Goal: Book appointment/travel/reservation

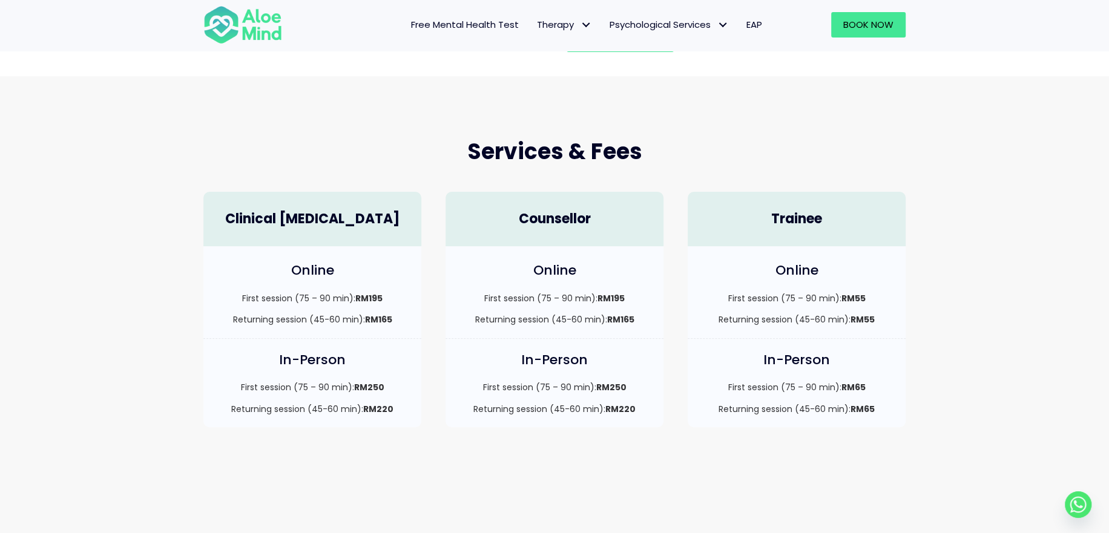
scroll to position [242, 0]
drag, startPoint x: 478, startPoint y: 390, endPoint x: 614, endPoint y: 389, distance: 136.8
click at [614, 389] on p "First session (75 – 90 min): RM250" at bounding box center [555, 387] width 194 height 12
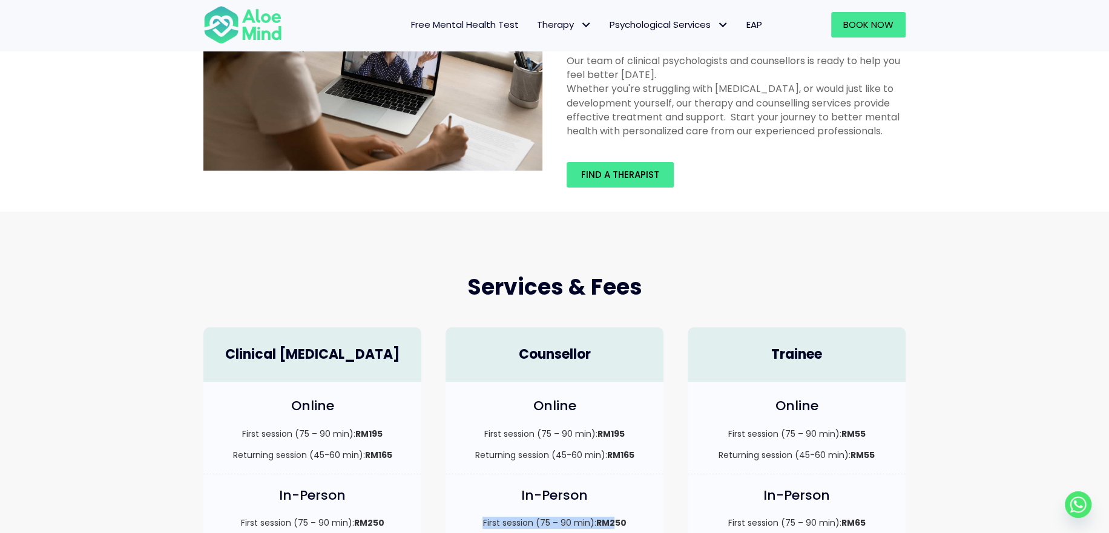
scroll to position [0, 0]
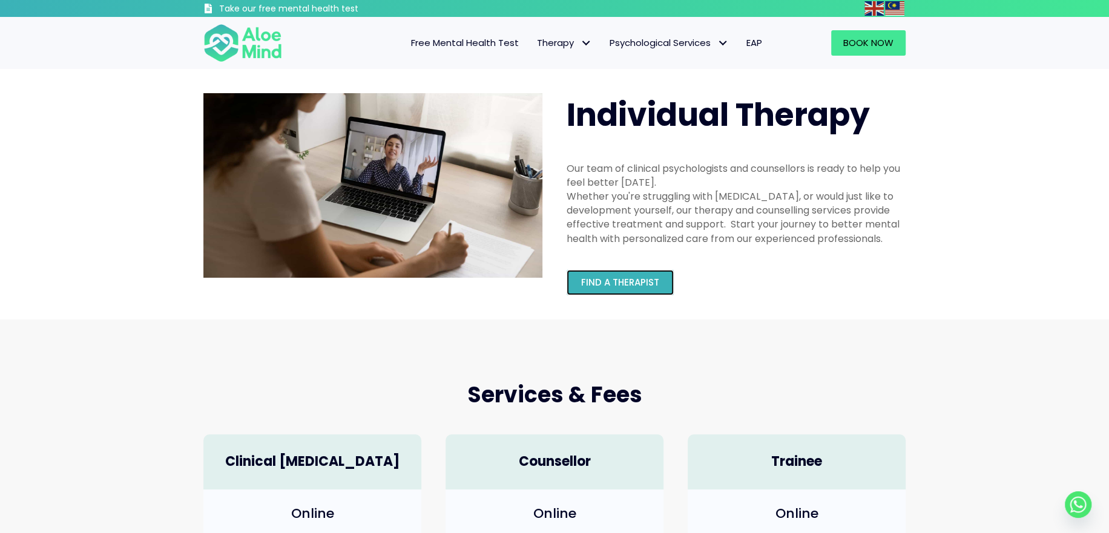
click at [639, 278] on span "Find a therapist" at bounding box center [620, 282] width 78 height 13
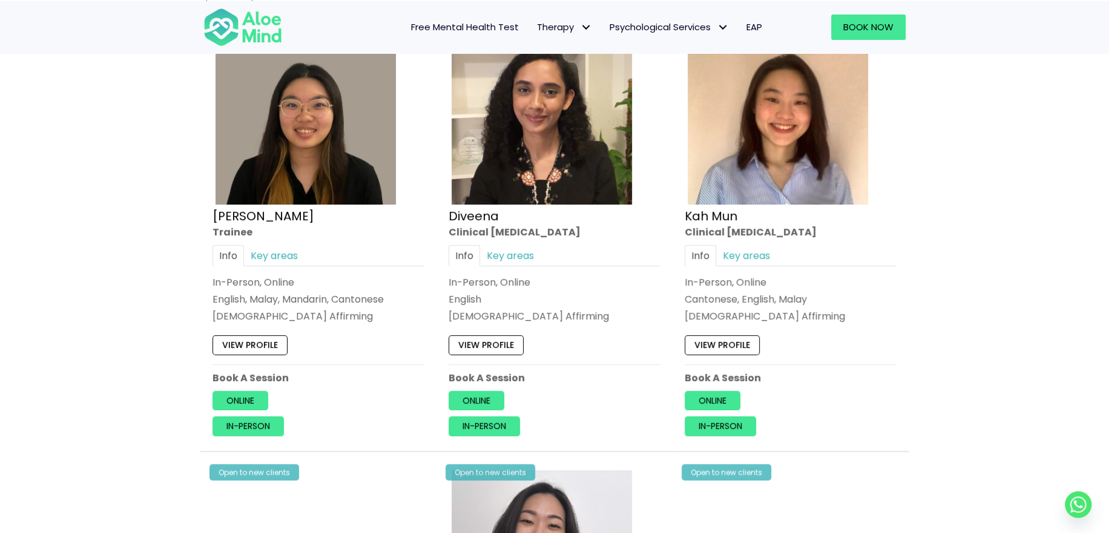
scroll to position [605, 0]
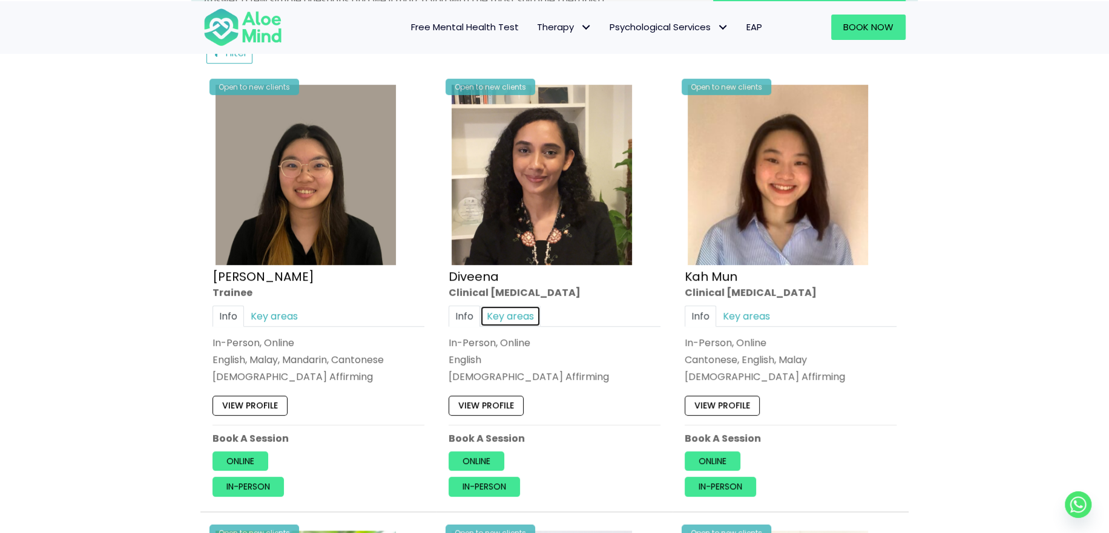
click at [521, 313] on link "Key areas" at bounding box center [510, 315] width 61 height 21
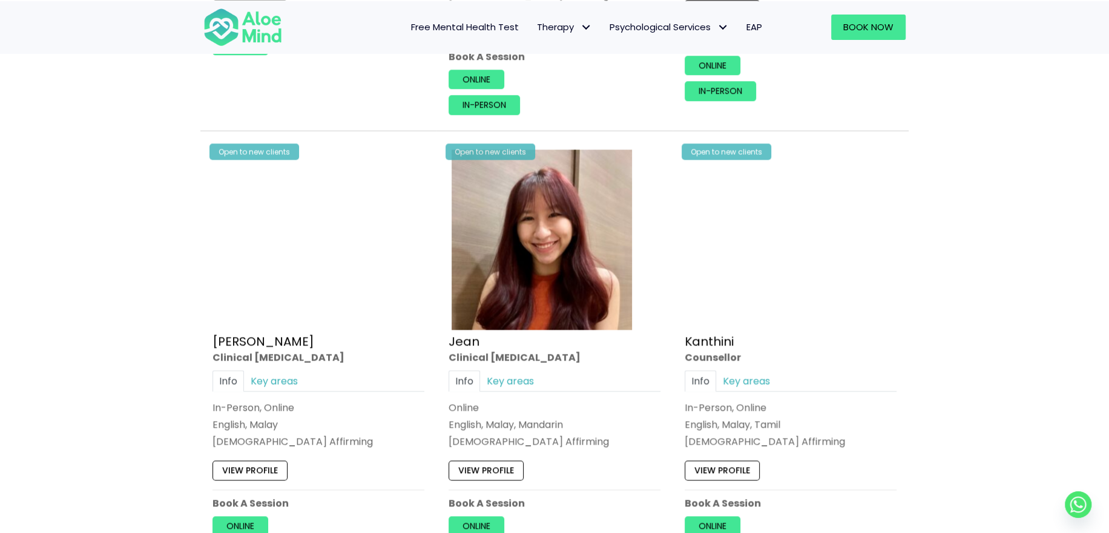
scroll to position [1453, 0]
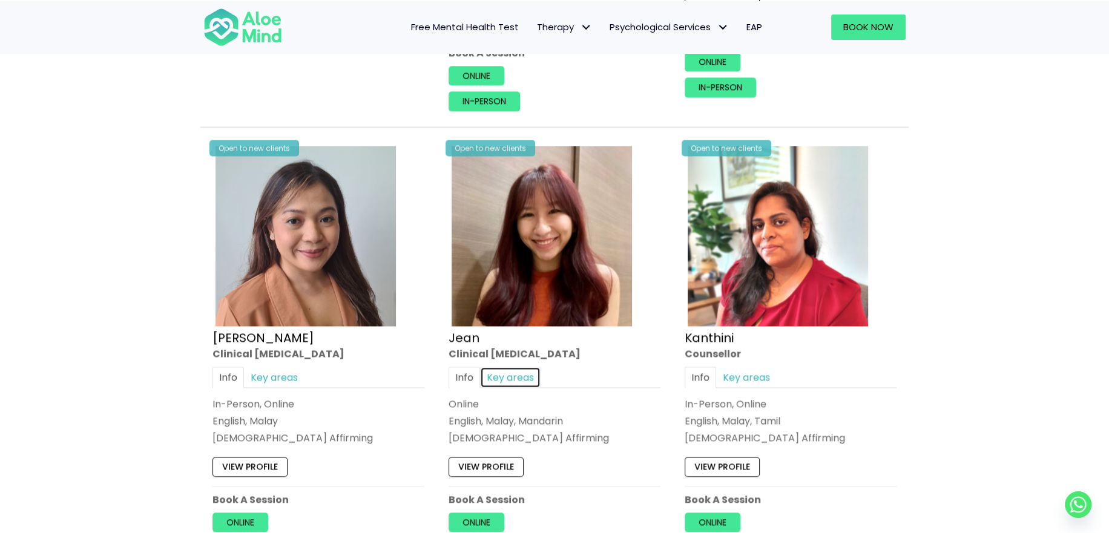
click at [516, 378] on link "Key areas" at bounding box center [510, 377] width 61 height 21
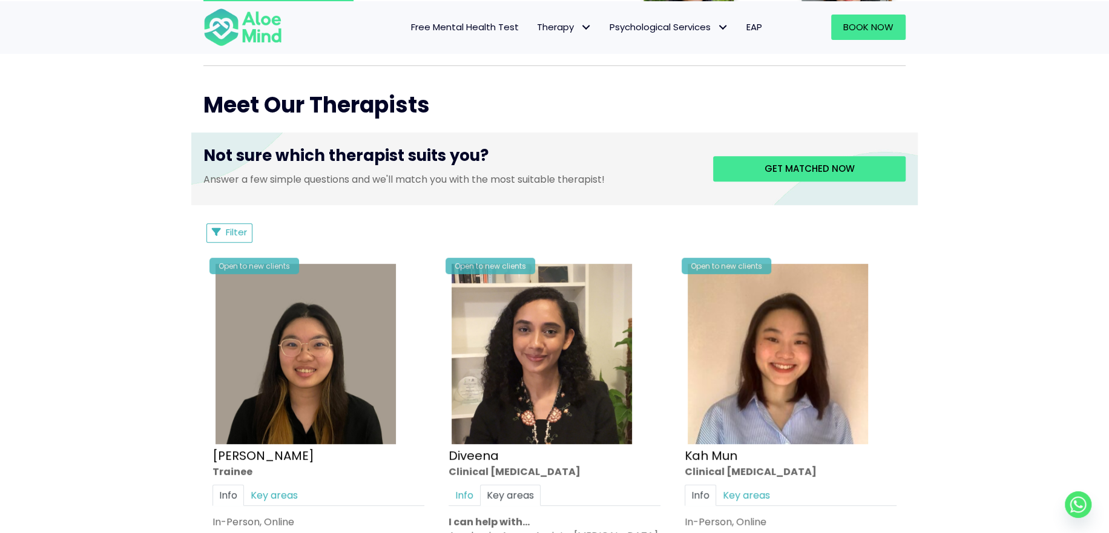
scroll to position [424, 0]
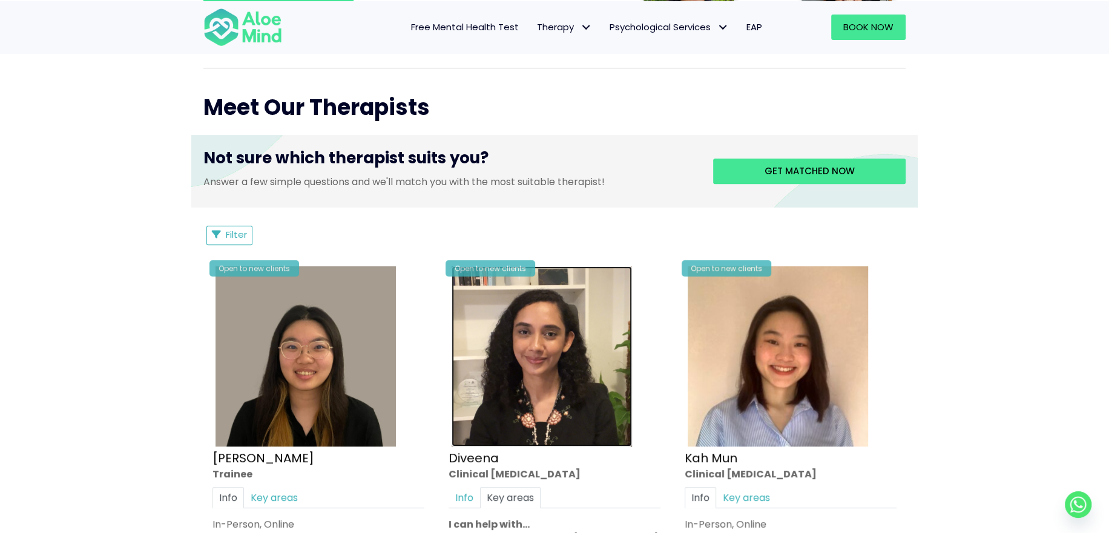
click at [521, 381] on img at bounding box center [542, 356] width 180 height 180
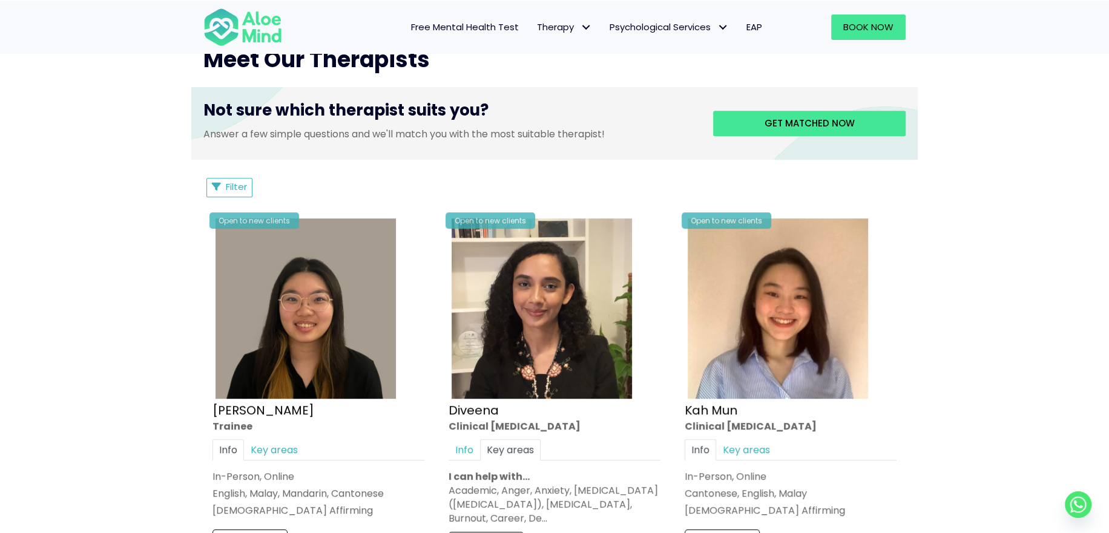
scroll to position [605, 0]
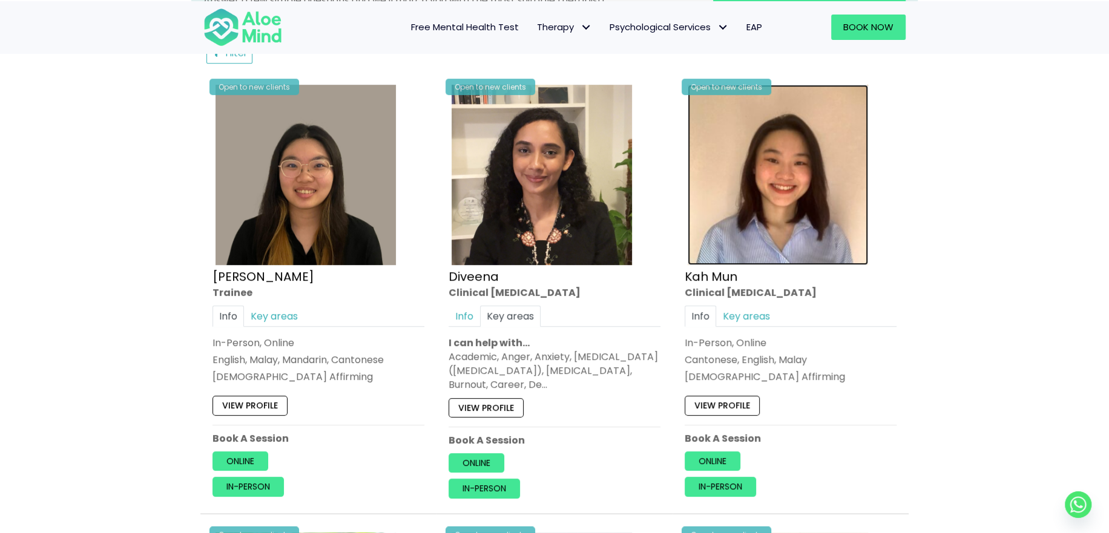
click at [799, 192] on img at bounding box center [778, 175] width 180 height 180
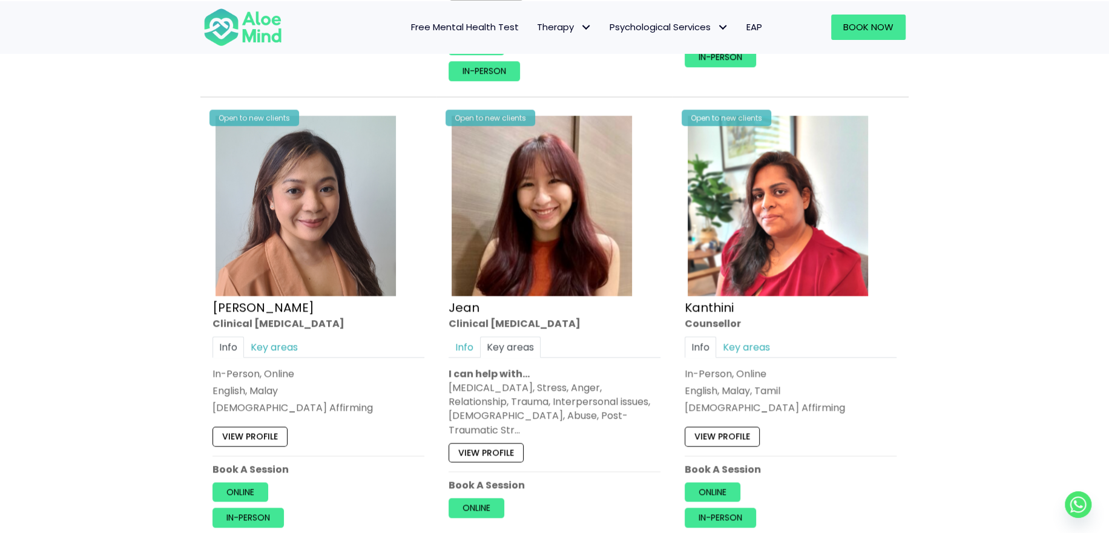
scroll to position [1514, 0]
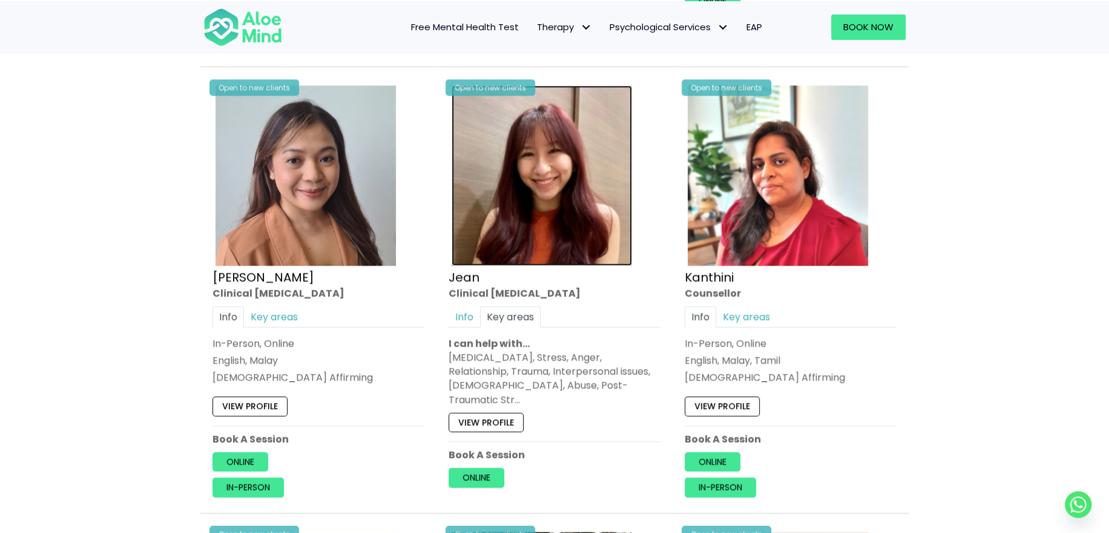
click at [531, 181] on img at bounding box center [542, 175] width 180 height 180
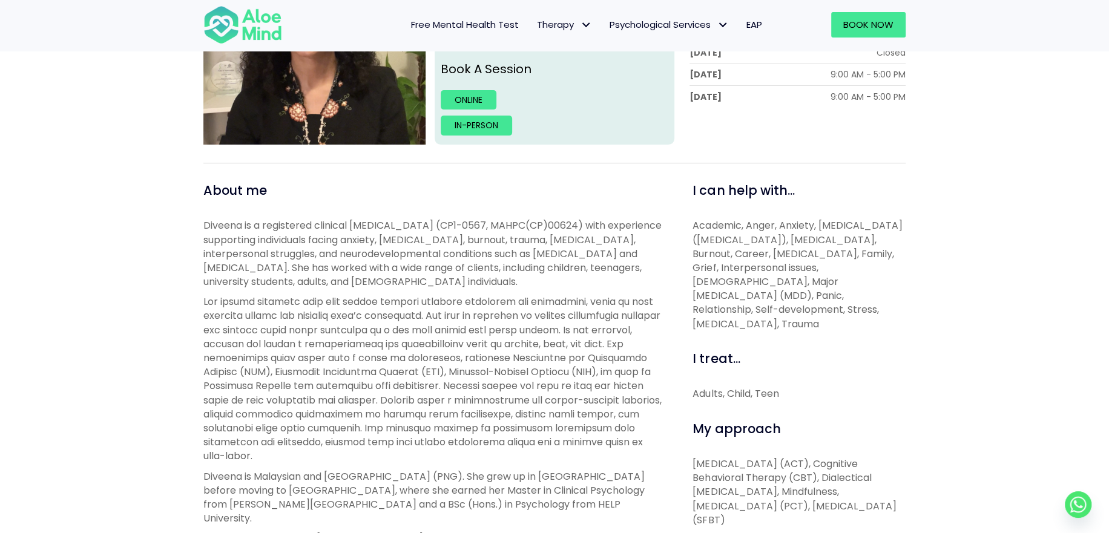
scroll to position [303, 0]
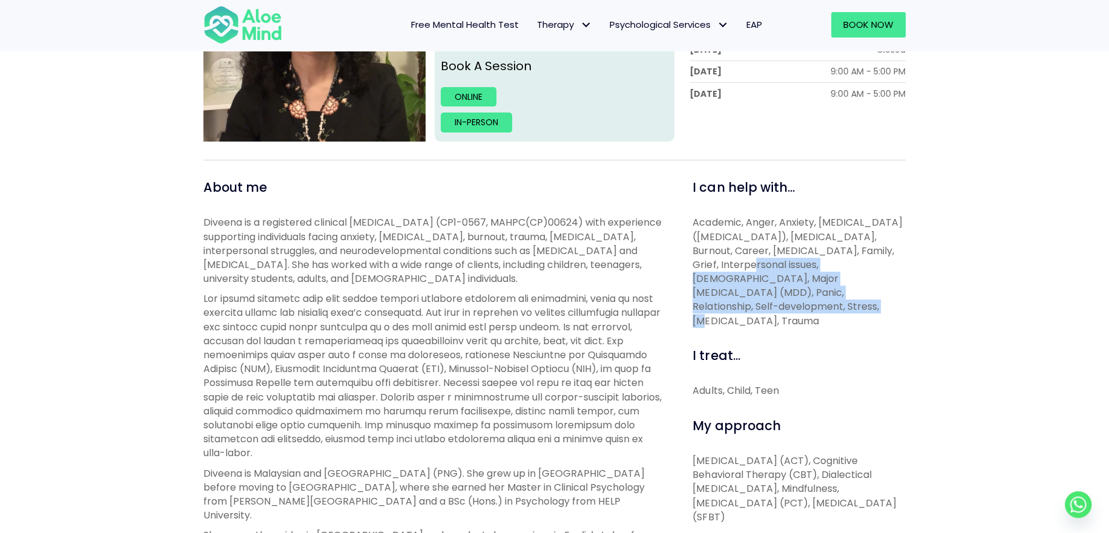
drag, startPoint x: 728, startPoint y: 263, endPoint x: 868, endPoint y: 290, distance: 142.5
click at [868, 290] on span "Academic, Anger, Anxiety, Attention Deficit Hyperactivity Disorder (ADHD), Bipo…" at bounding box center [797, 272] width 209 height 112
click at [829, 300] on p "Academic, Anger, Anxiety, Attention Deficit Hyperactivity Disorder (ADHD), Bipo…" at bounding box center [799, 272] width 213 height 113
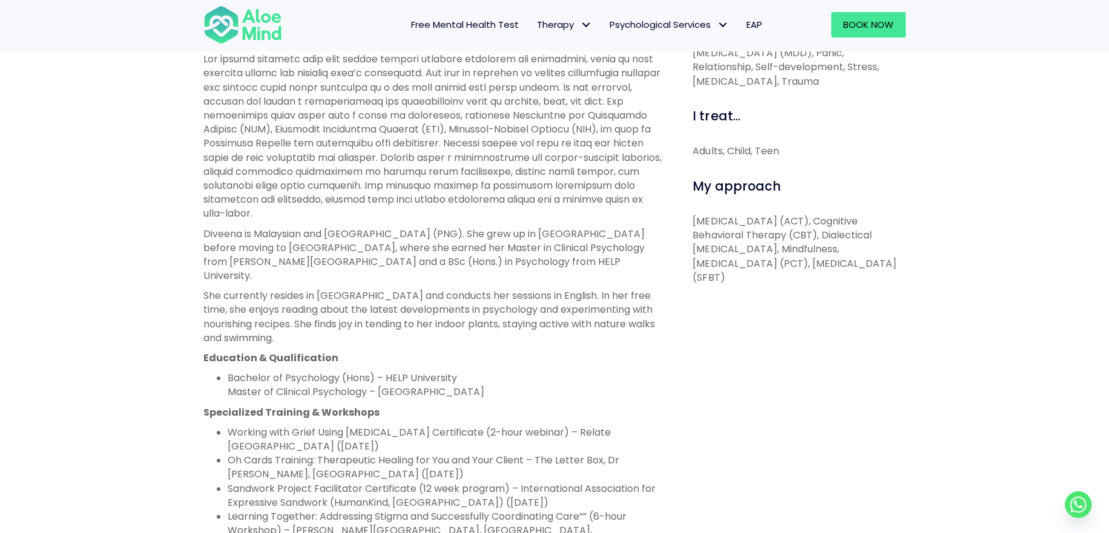
scroll to position [545, 0]
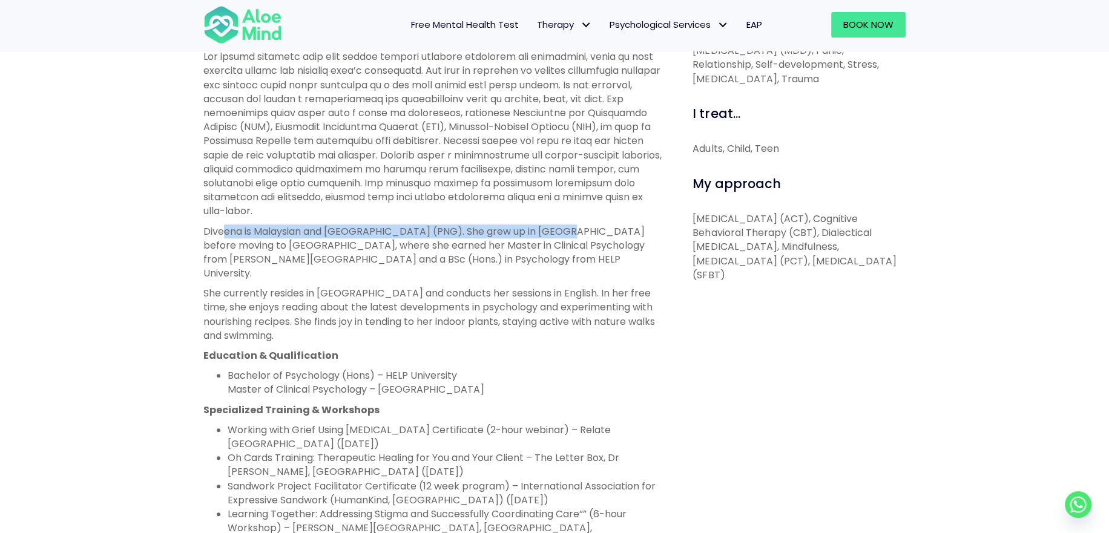
drag, startPoint x: 225, startPoint y: 225, endPoint x: 573, endPoint y: 228, distance: 347.5
click at [573, 228] on p "Diveena is Malaysian and Papua New Guinean (PNG). She grew up in PNG before mov…" at bounding box center [434, 253] width 462 height 56
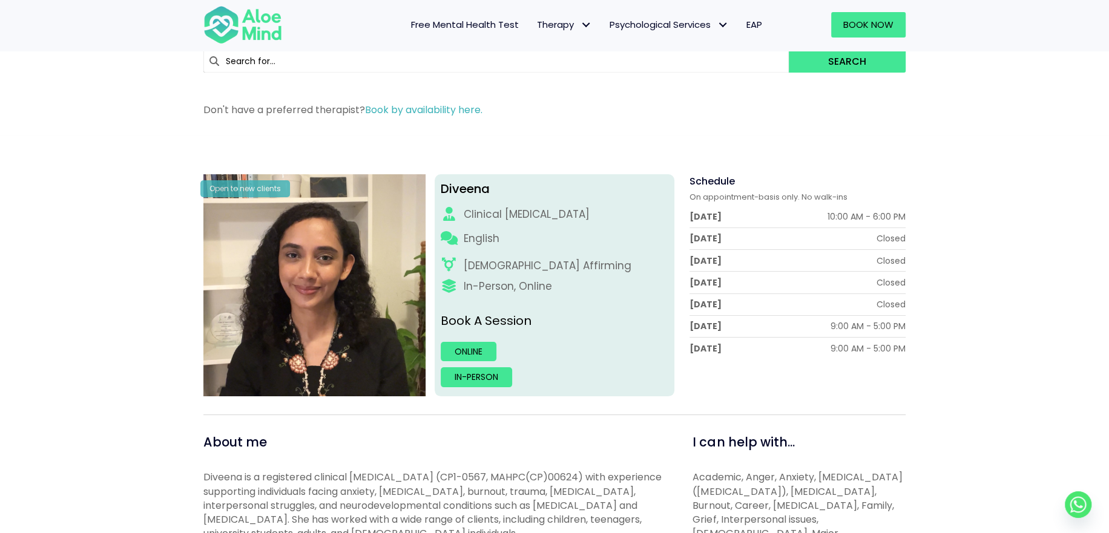
scroll to position [0, 0]
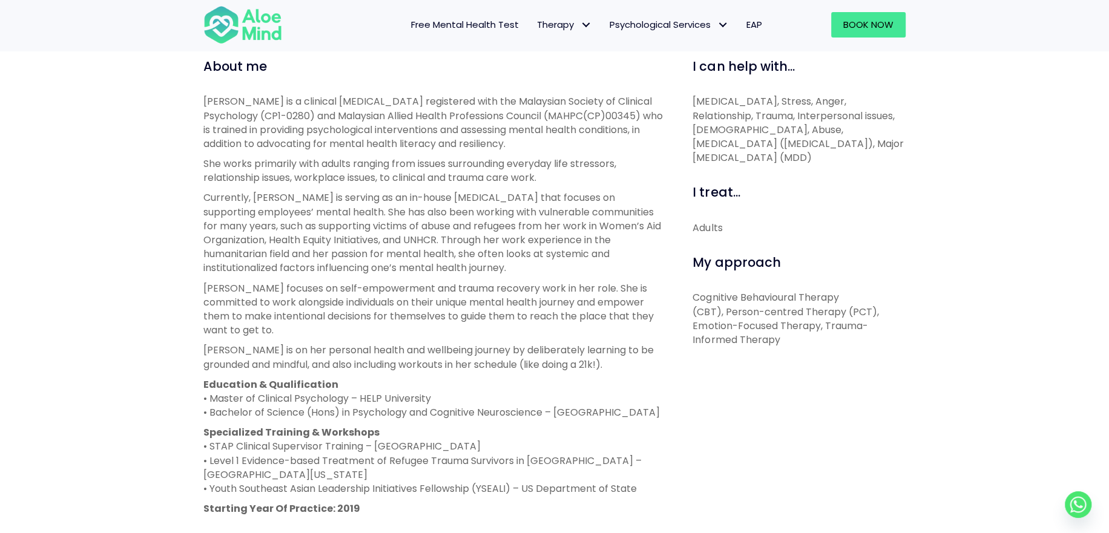
scroll to position [484, 0]
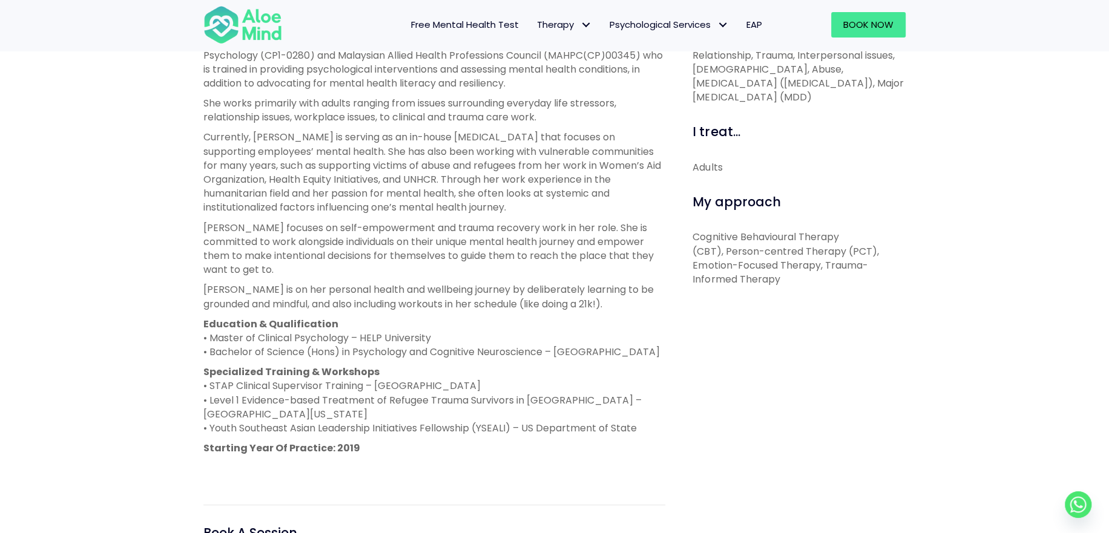
click at [558, 338] on p "Education & Qualification • Master of Clinical Psychology – HELP University • B…" at bounding box center [434, 338] width 462 height 42
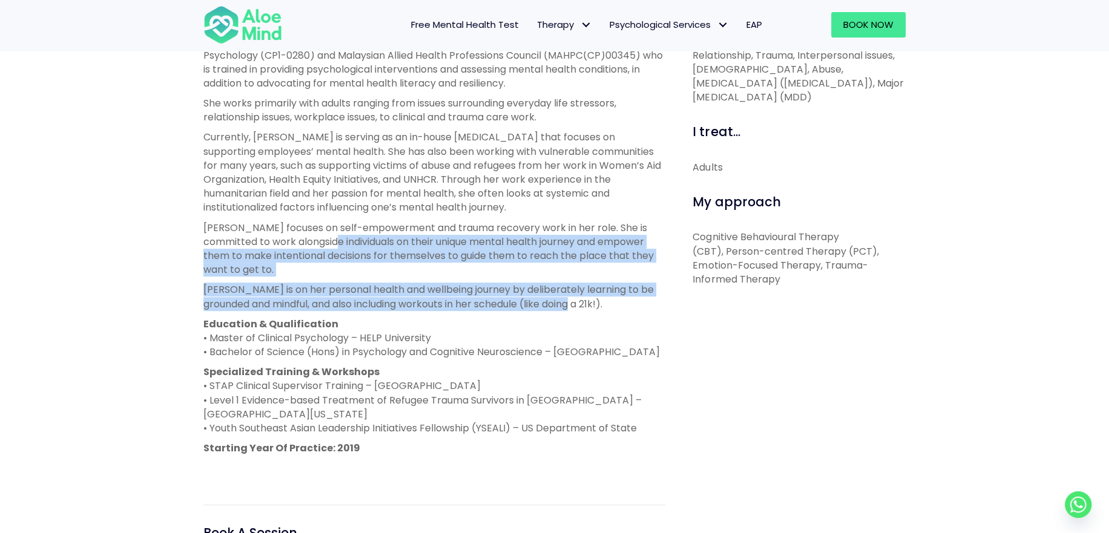
drag, startPoint x: 566, startPoint y: 239, endPoint x: 731, endPoint y: 337, distance: 191.7
click at [614, 294] on div "[PERSON_NAME] is a clinical [MEDICAL_DATA] registered with the Malaysian Societ…" at bounding box center [434, 254] width 462 height 441
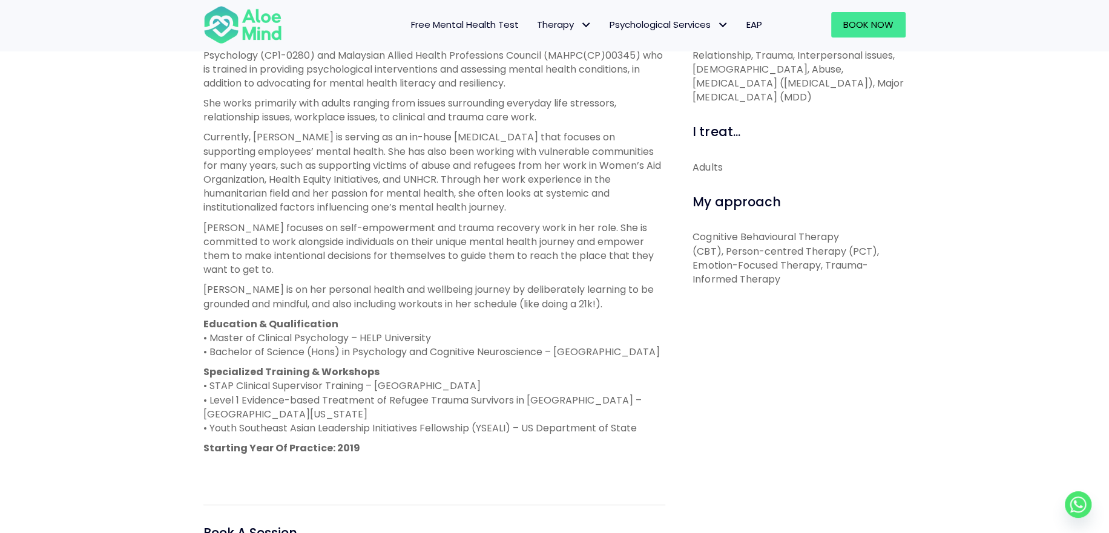
click at [912, 341] on div "I can help with... [MEDICAL_DATA], Stress, Anger, Relationship, Trauma, Interpe…" at bounding box center [794, 312] width 240 height 630
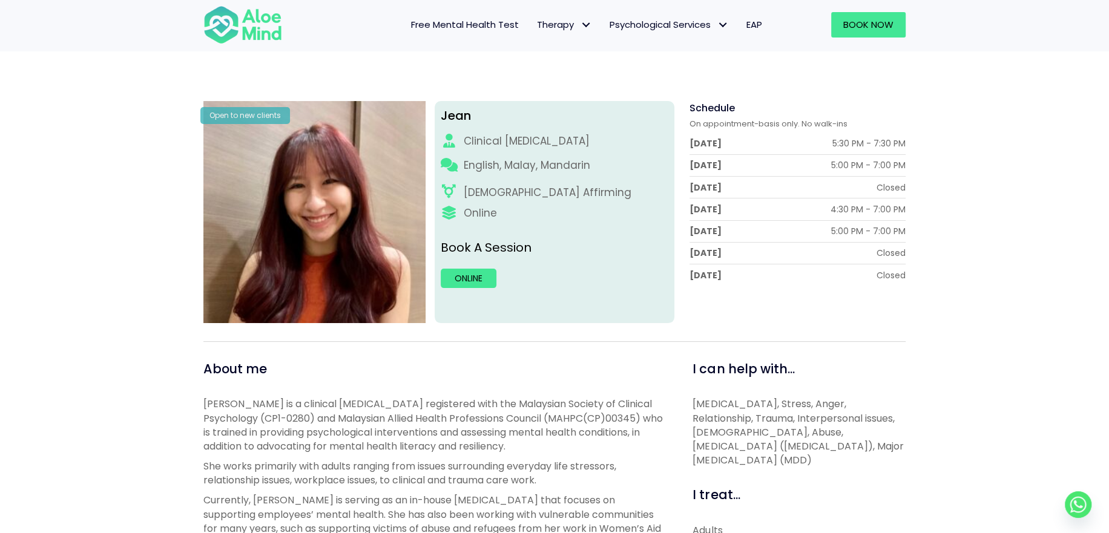
scroll to position [0, 0]
